Goal: Navigation & Orientation: Find specific page/section

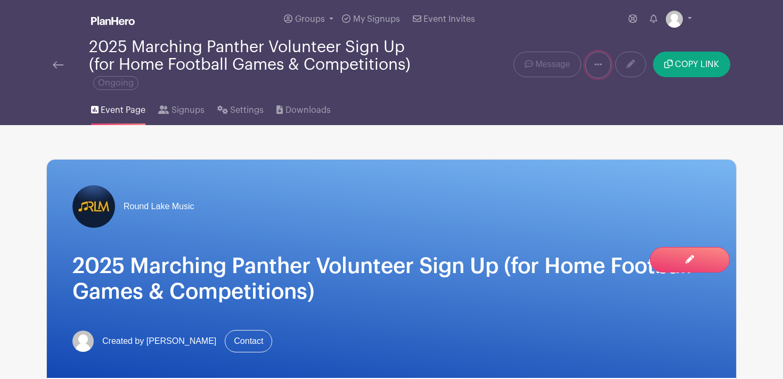
click at [592, 52] on link at bounding box center [598, 65] width 26 height 27
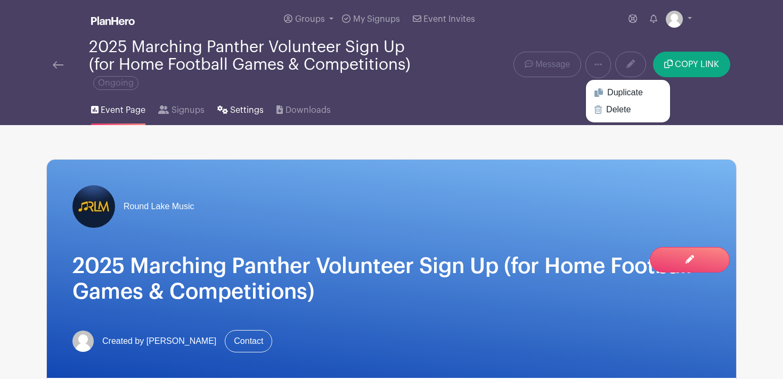
click at [242, 104] on span "Settings" at bounding box center [247, 110] width 34 height 13
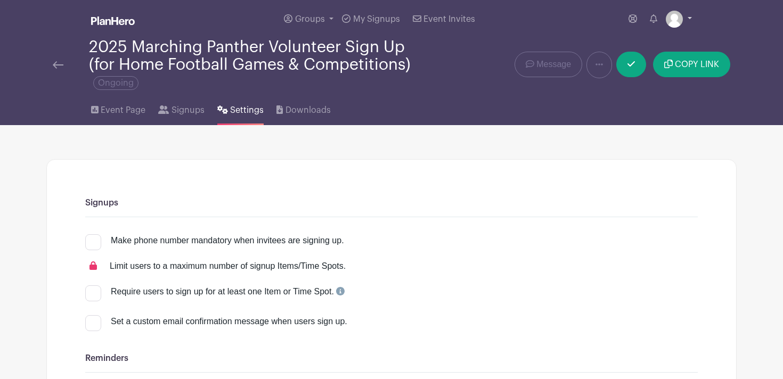
click at [685, 22] on link at bounding box center [679, 19] width 26 height 17
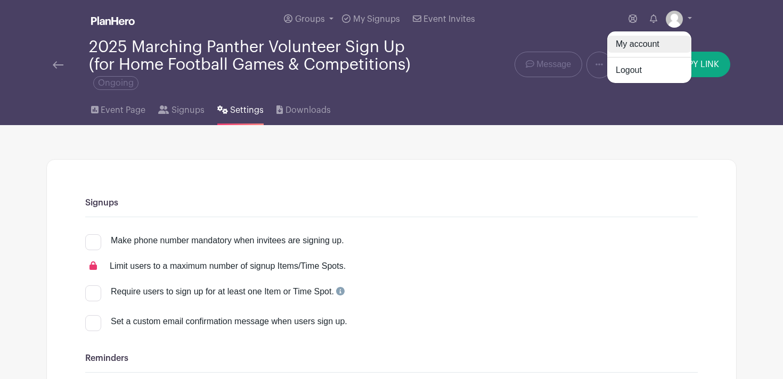
click at [652, 46] on link "My account" at bounding box center [649, 44] width 84 height 17
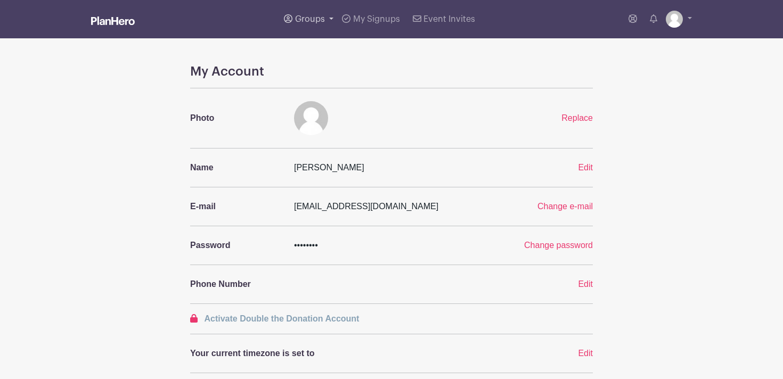
click at [318, 24] on link "Groups" at bounding box center [309, 19] width 58 height 38
click at [371, 22] on span "My Signups" at bounding box center [376, 19] width 47 height 9
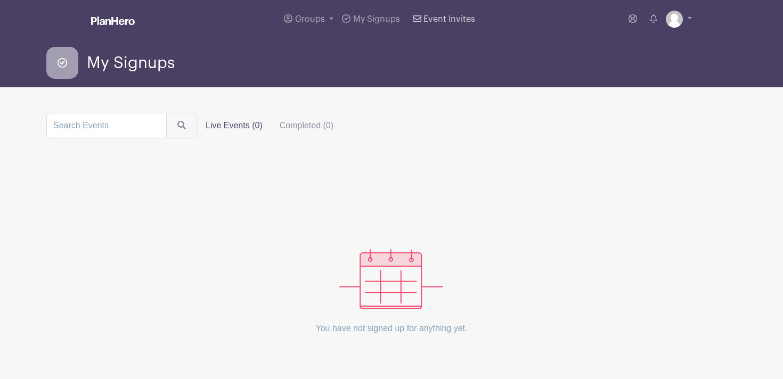
click at [435, 22] on span "Event Invites" at bounding box center [449, 19] width 52 height 9
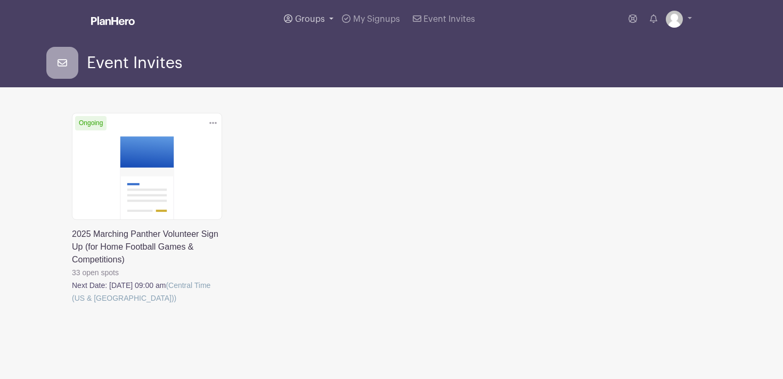
click at [304, 24] on link "Groups" at bounding box center [309, 19] width 58 height 38
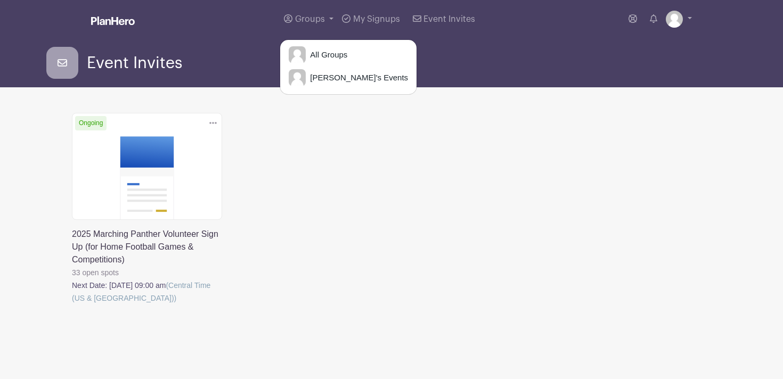
click at [447, 242] on div "Delete Event Are you sure? This event has signups associated with it. All signu…" at bounding box center [392, 224] width 652 height 222
